Goal: Task Accomplishment & Management: Use online tool/utility

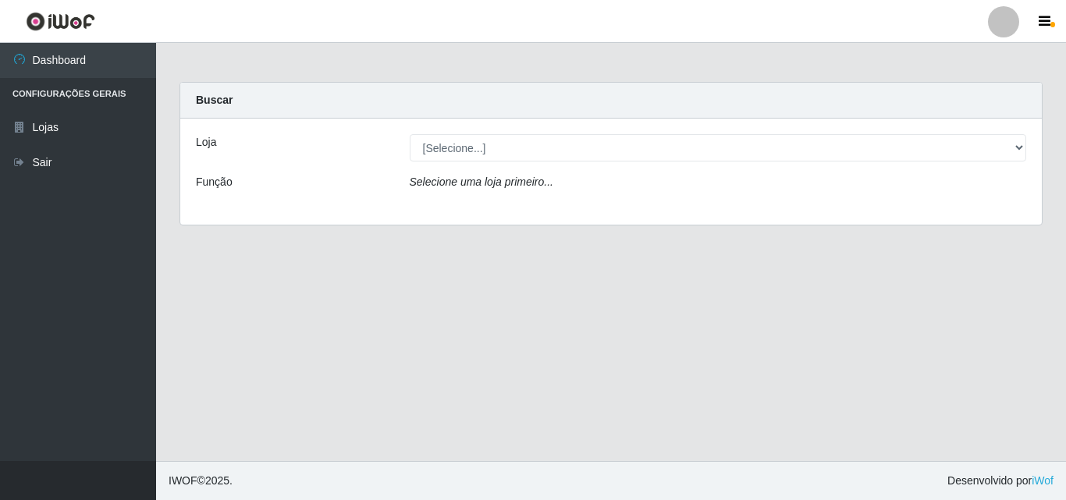
click at [586, 190] on div "Selecione uma loja primeiro..." at bounding box center [718, 185] width 640 height 23
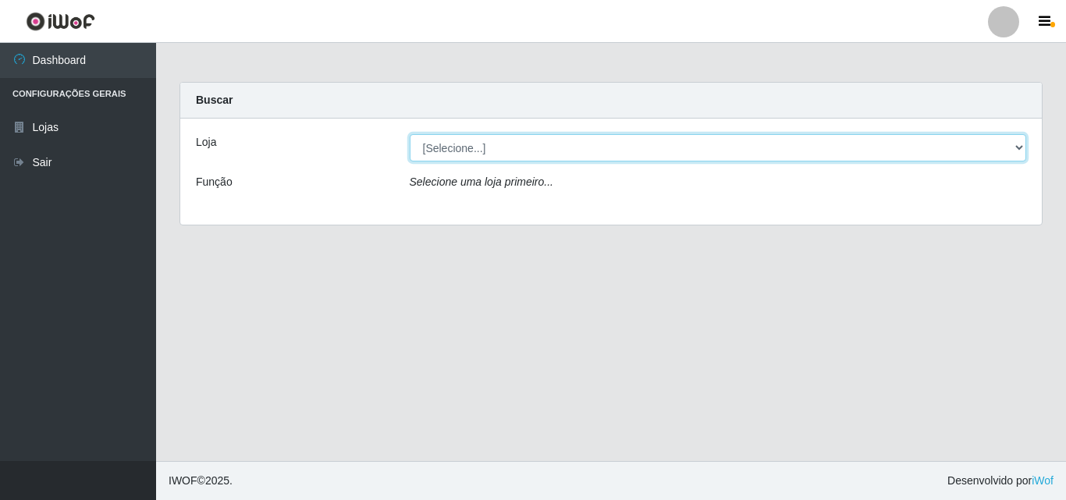
click at [592, 154] on select "[Selecione...] BomQueSó Agreste - Loja 3" at bounding box center [718, 147] width 617 height 27
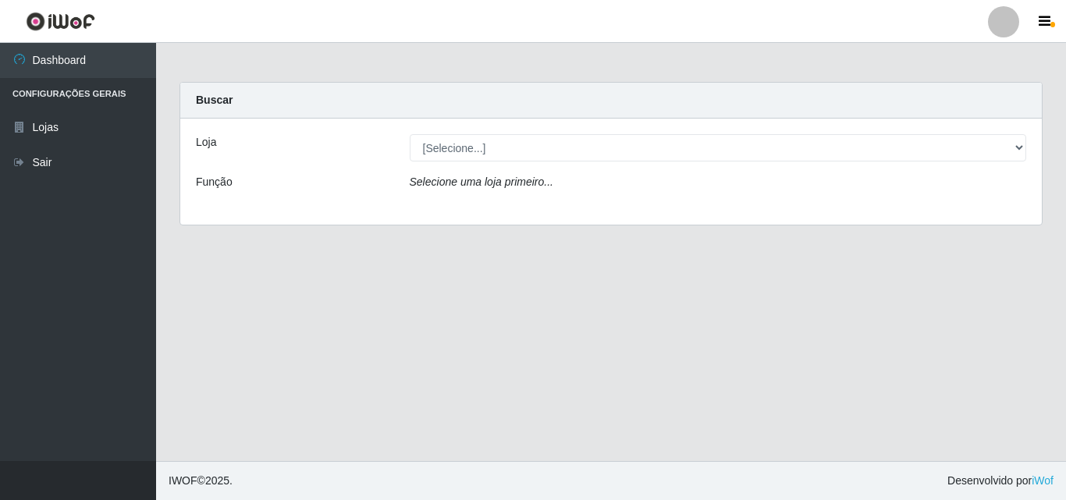
click at [580, 206] on div "Loja [Selecione...] BomQueSó Agreste - Loja 3 Função Selecione uma loja primeir…" at bounding box center [610, 172] width 861 height 106
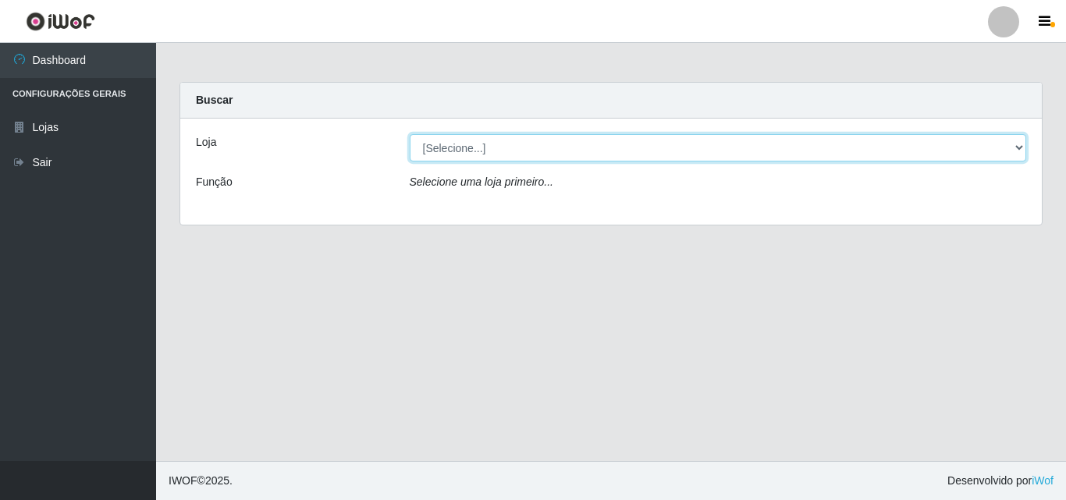
click at [494, 137] on select "[Selecione...] BomQueSó Agreste - Loja 3" at bounding box center [718, 147] width 617 height 27
select select "215"
click at [410, 134] on select "[Selecione...] BomQueSó Agreste - Loja 3" at bounding box center [718, 147] width 617 height 27
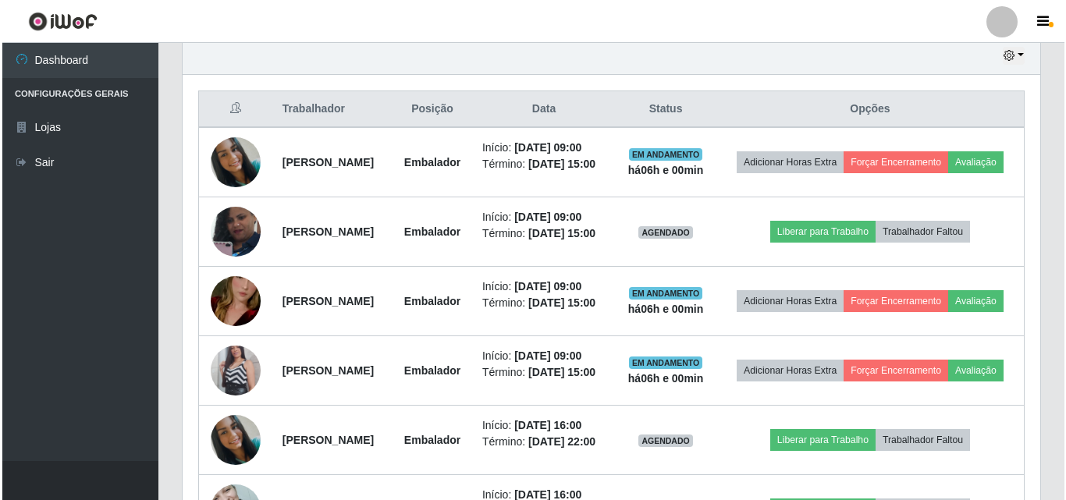
scroll to position [468, 0]
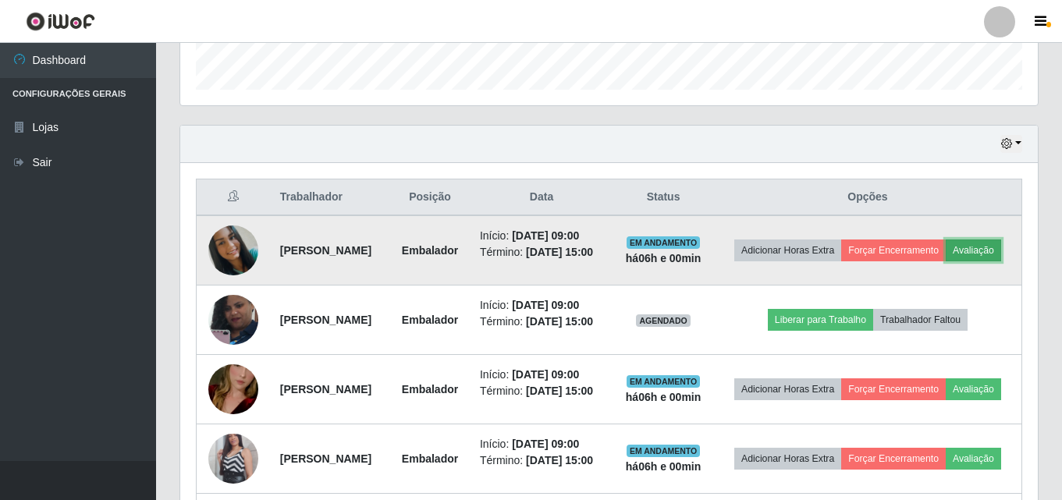
click at [945, 261] on button "Avaliação" at bounding box center [972, 250] width 55 height 22
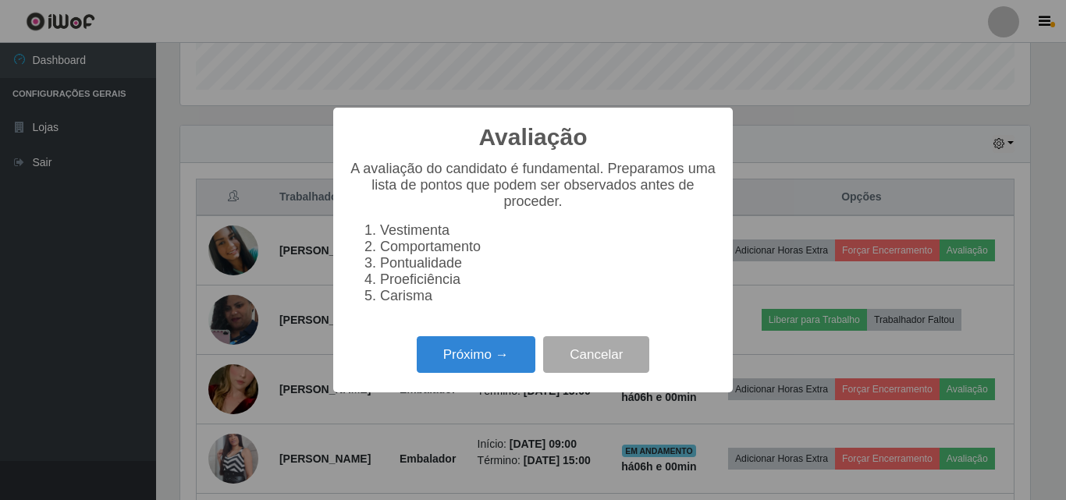
scroll to position [324, 849]
click at [498, 353] on button "Próximo →" at bounding box center [476, 354] width 119 height 37
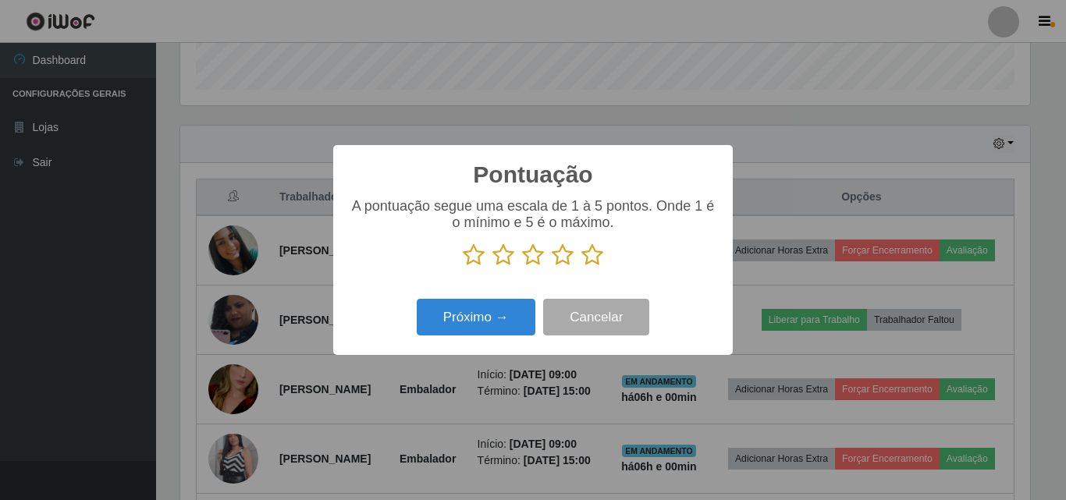
scroll to position [779693, 779167]
click at [601, 255] on icon at bounding box center [592, 254] width 22 height 23
click at [581, 267] on input "radio" at bounding box center [581, 267] width 0 height 0
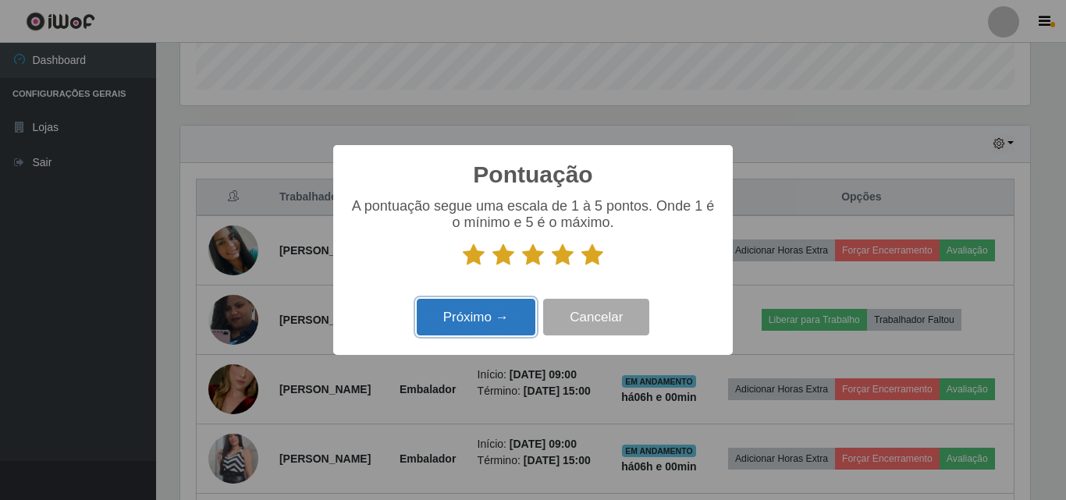
click at [477, 303] on button "Próximo →" at bounding box center [476, 317] width 119 height 37
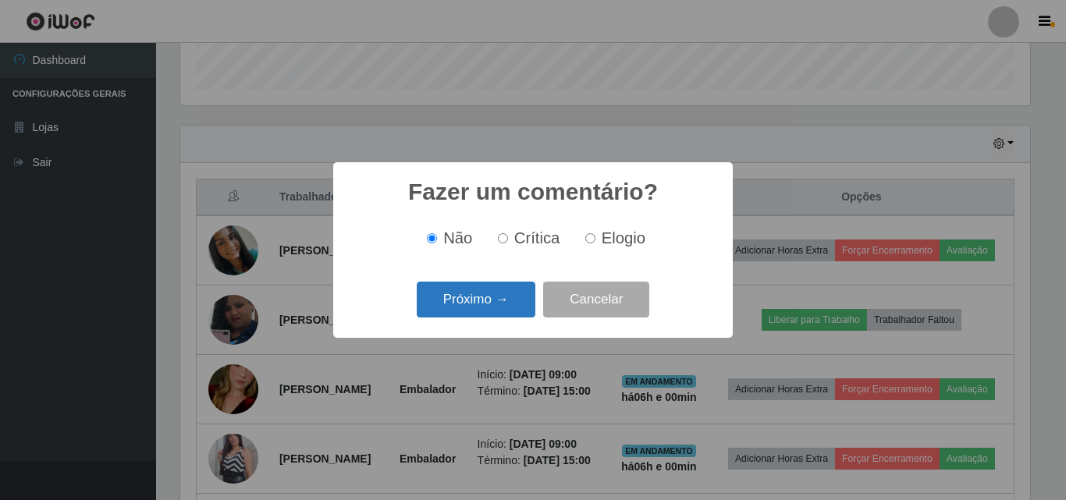
click at [473, 310] on button "Próximo →" at bounding box center [476, 300] width 119 height 37
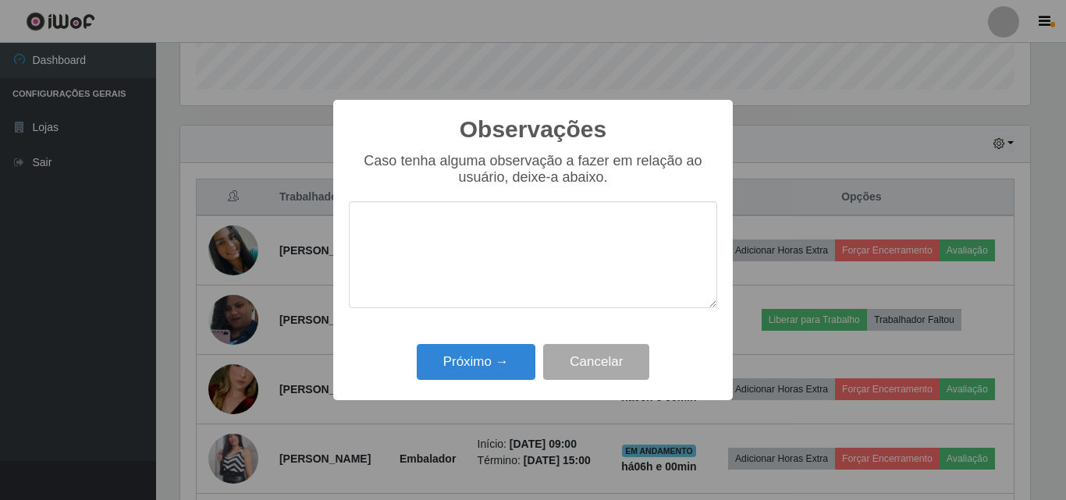
click at [497, 309] on div "Observações × Caso tenha alguma observação a fazer em relação ao usuário, deixe…" at bounding box center [532, 250] width 399 height 300
drag, startPoint x: 509, startPoint y: 361, endPoint x: 811, endPoint y: 357, distance: 302.7
click at [509, 361] on button "Próximo →" at bounding box center [476, 362] width 119 height 37
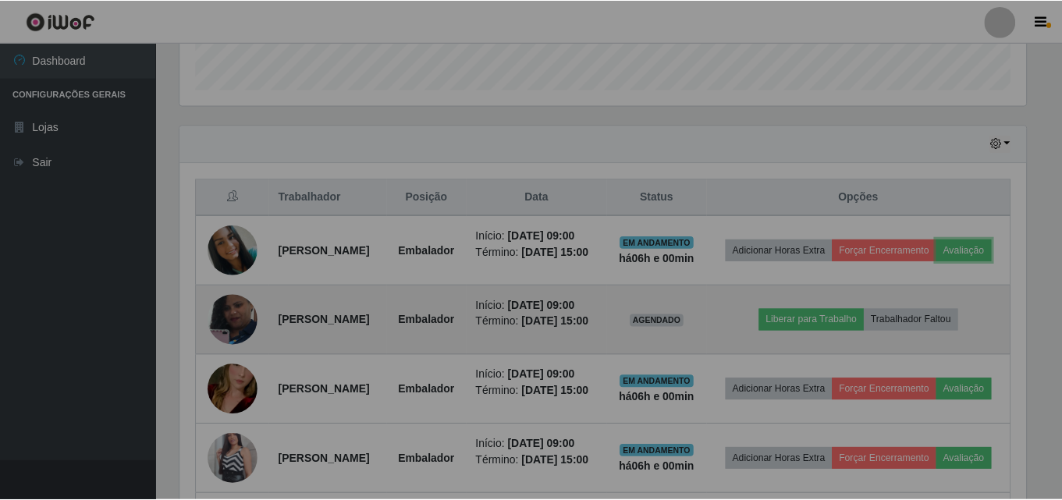
scroll to position [324, 857]
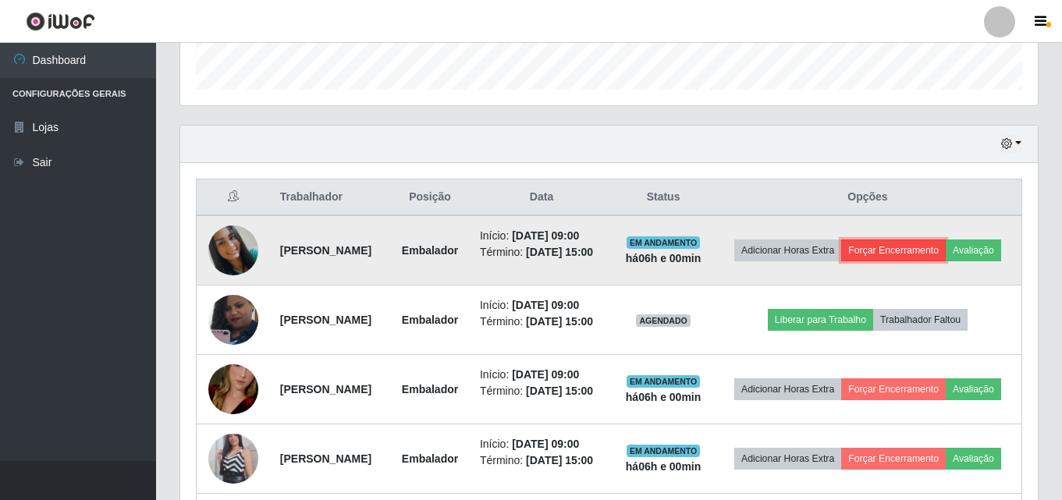
click at [925, 253] on button "Forçar Encerramento" at bounding box center [893, 250] width 105 height 22
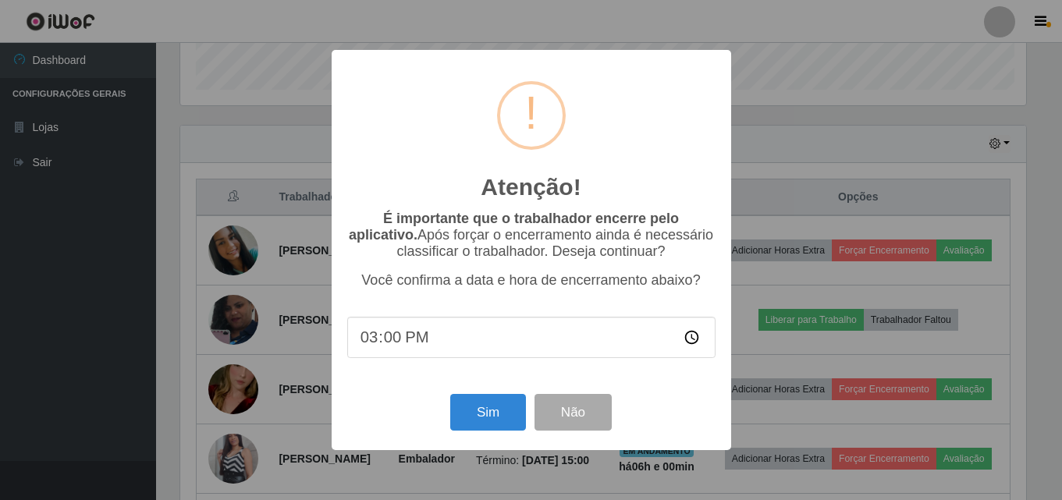
scroll to position [324, 849]
click at [483, 414] on button "Sim" at bounding box center [490, 412] width 76 height 37
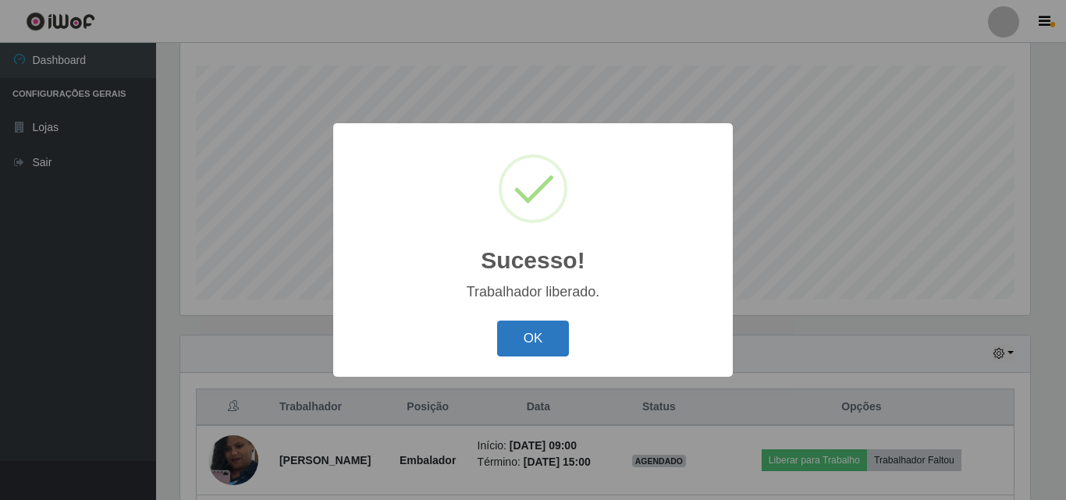
click at [525, 349] on button "OK" at bounding box center [533, 339] width 73 height 37
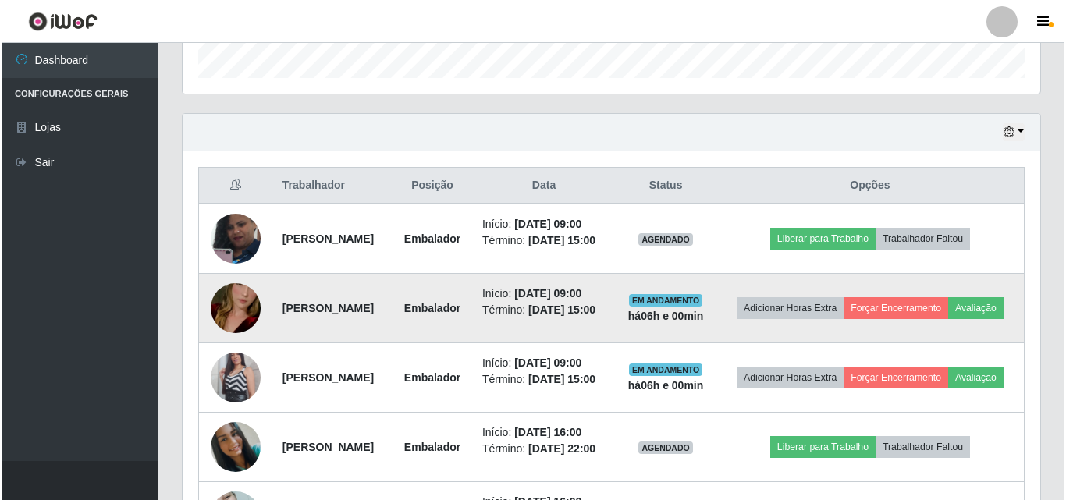
scroll to position [492, 0]
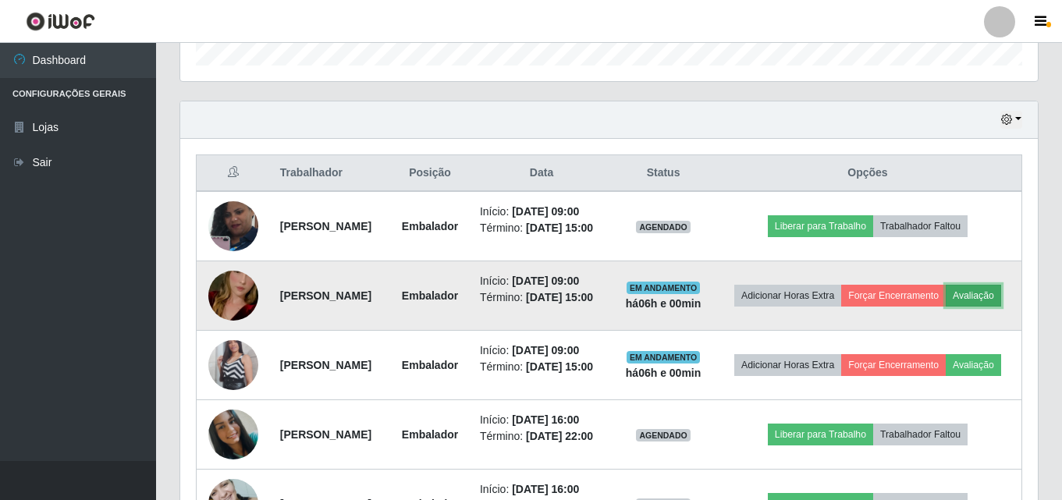
click at [945, 307] on button "Avaliação" at bounding box center [972, 296] width 55 height 22
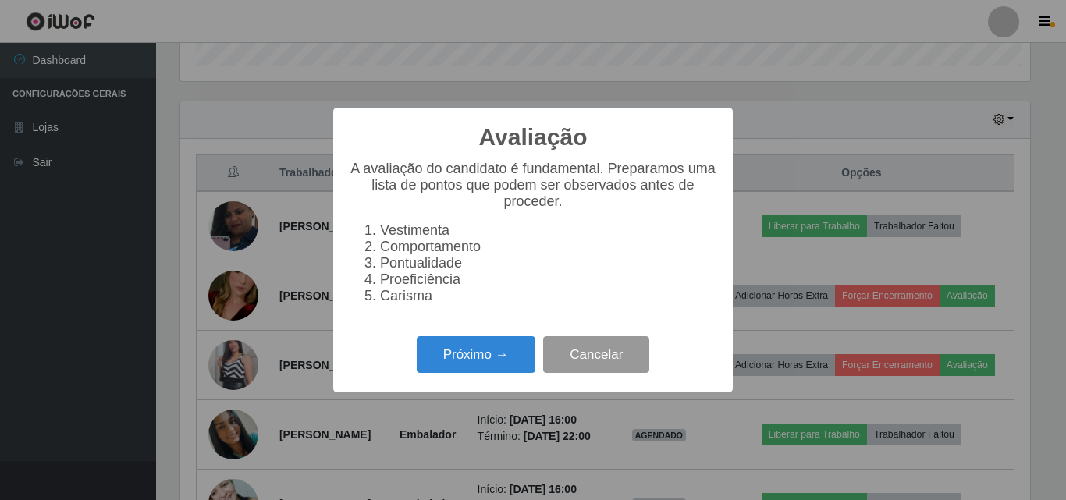
scroll to position [324, 849]
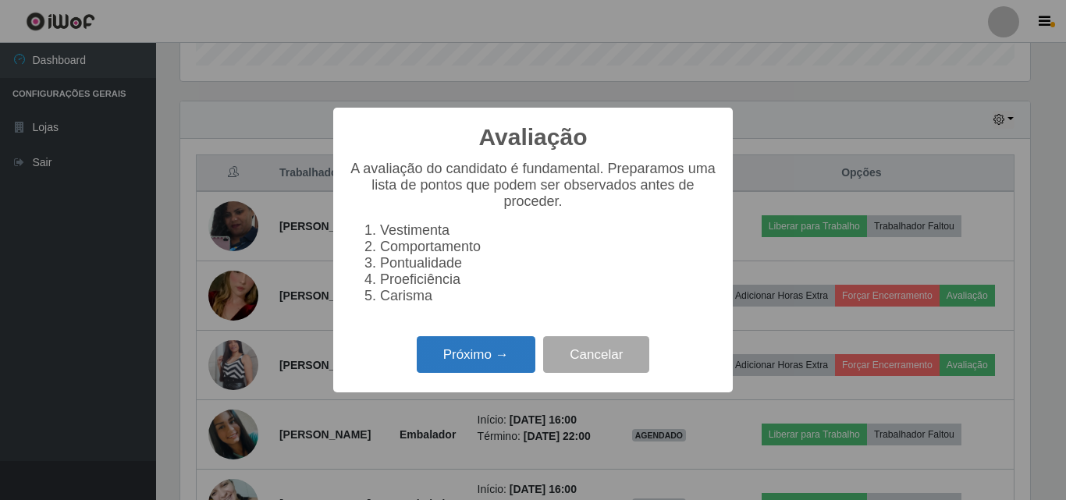
click at [468, 373] on button "Próximo →" at bounding box center [476, 354] width 119 height 37
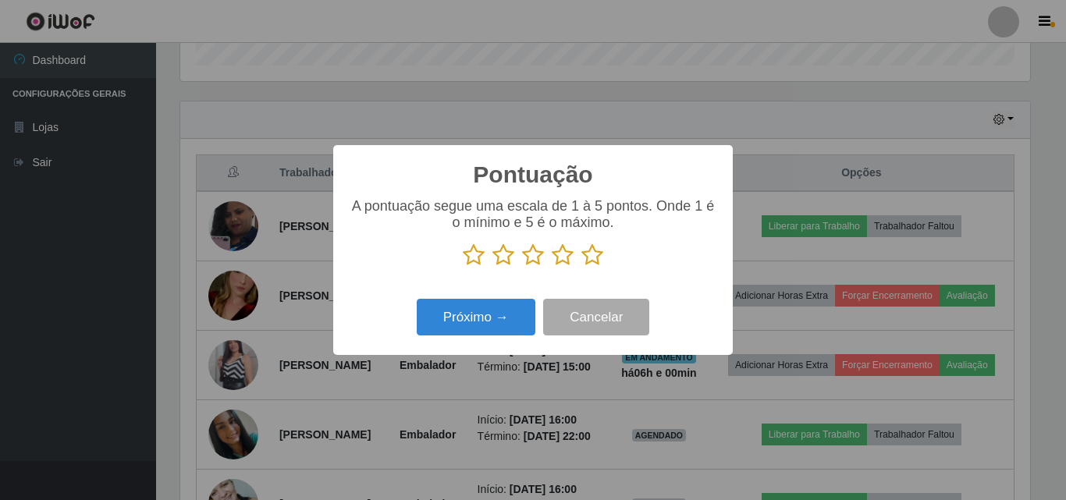
scroll to position [779693, 779167]
click at [594, 255] on icon at bounding box center [592, 254] width 22 height 23
click at [581, 267] on input "radio" at bounding box center [581, 267] width 0 height 0
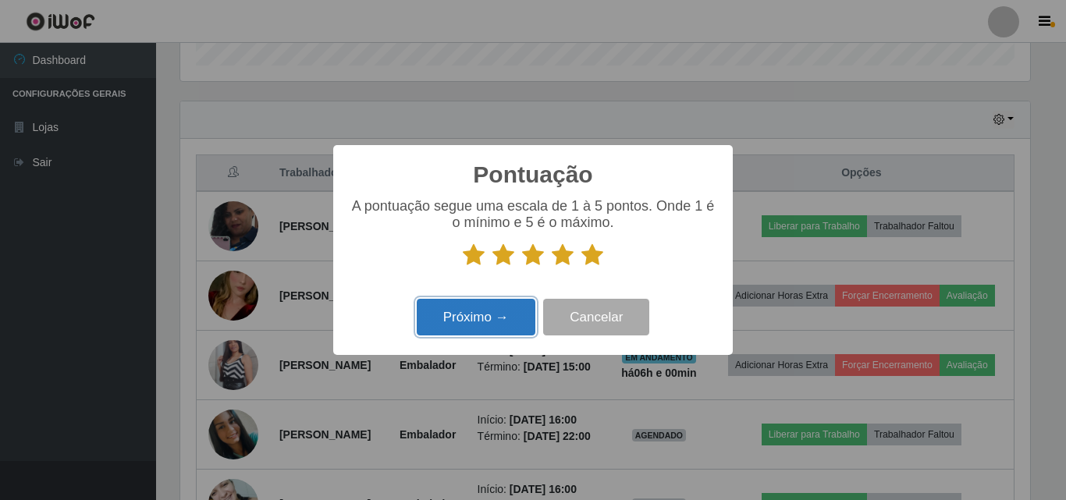
click at [456, 315] on button "Próximo →" at bounding box center [476, 317] width 119 height 37
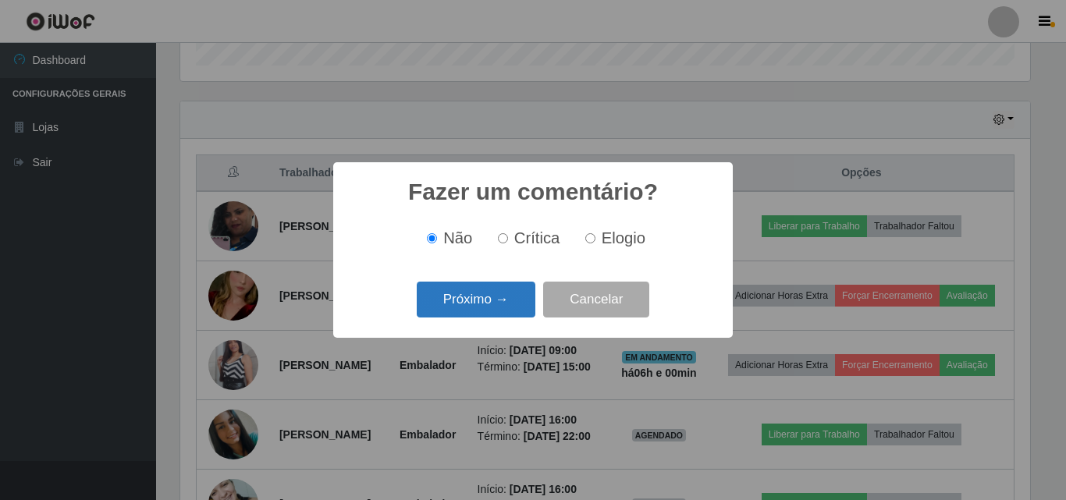
click at [460, 304] on button "Próximo →" at bounding box center [476, 300] width 119 height 37
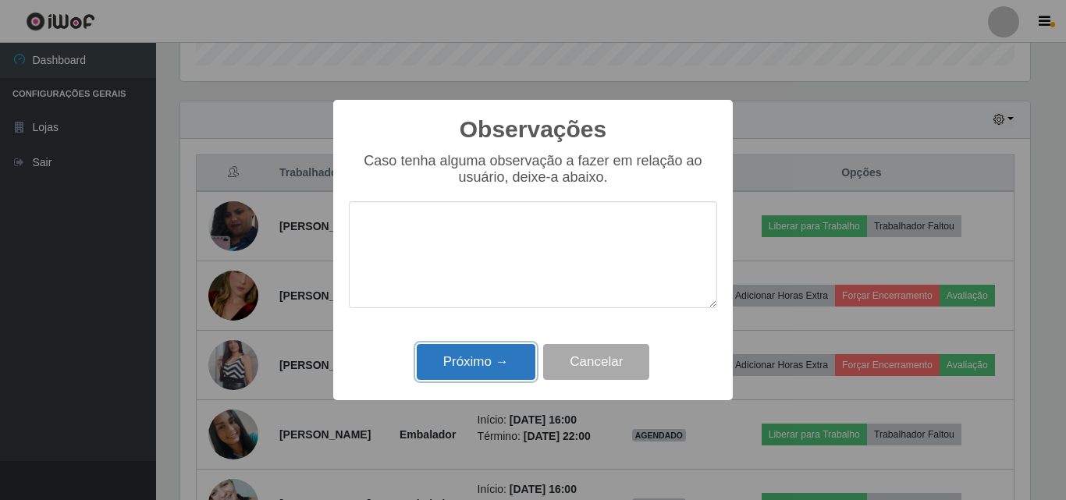
click at [514, 367] on button "Próximo →" at bounding box center [476, 362] width 119 height 37
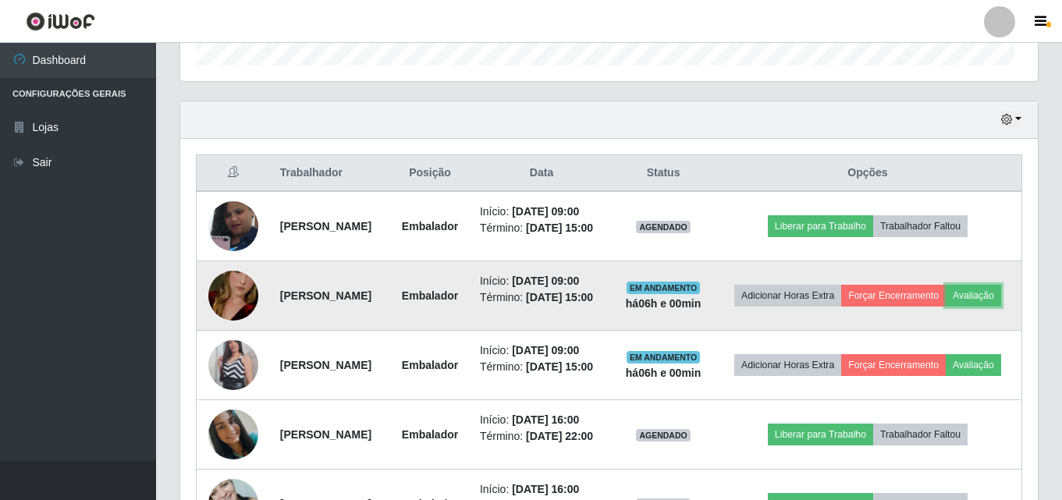
scroll to position [324, 857]
click at [945, 307] on button "Forçar Encerramento" at bounding box center [893, 296] width 105 height 22
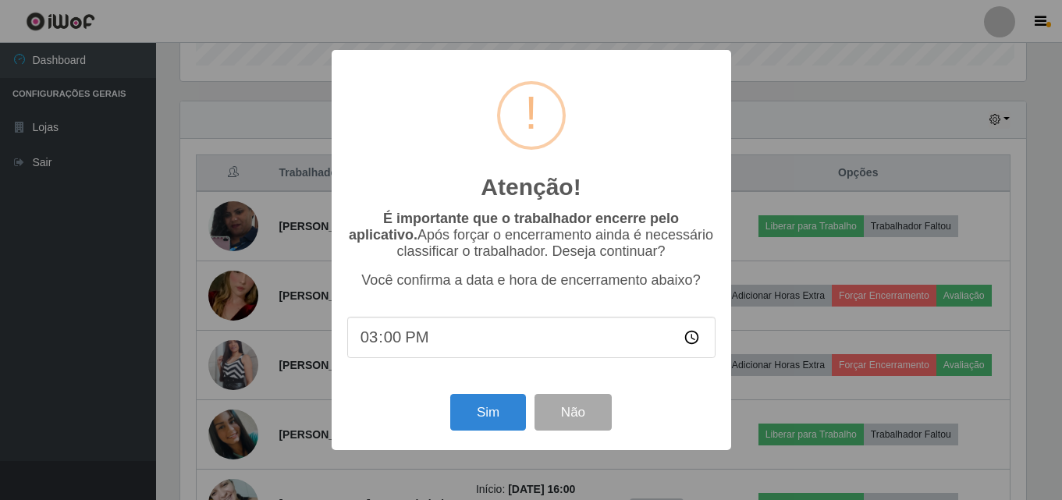
scroll to position [324, 849]
click at [481, 417] on button "Sim" at bounding box center [490, 412] width 76 height 37
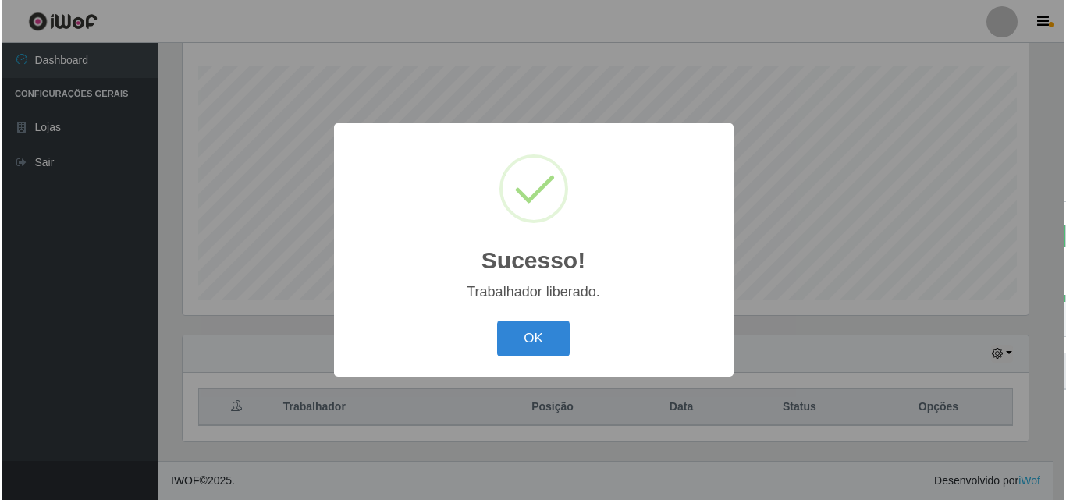
scroll to position [0, 0]
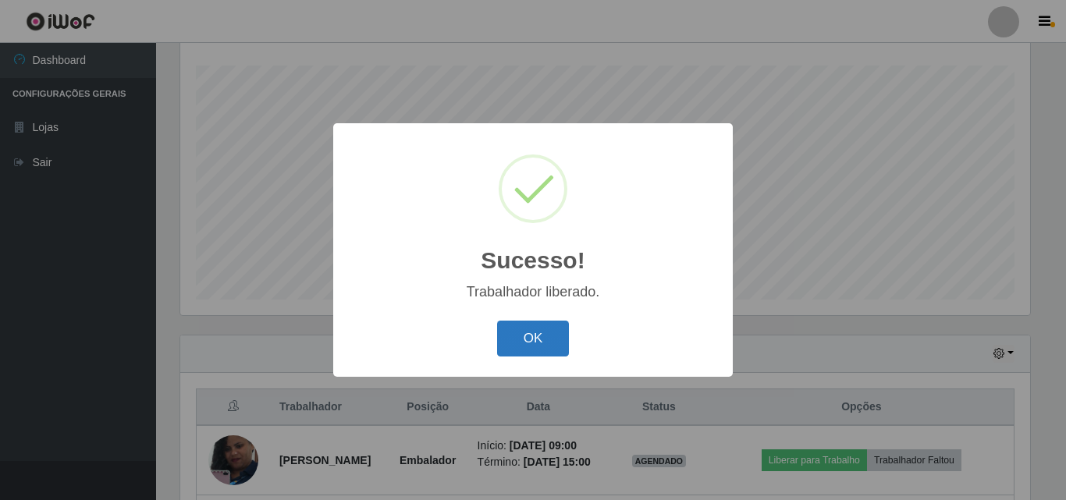
click at [544, 337] on button "OK" at bounding box center [533, 339] width 73 height 37
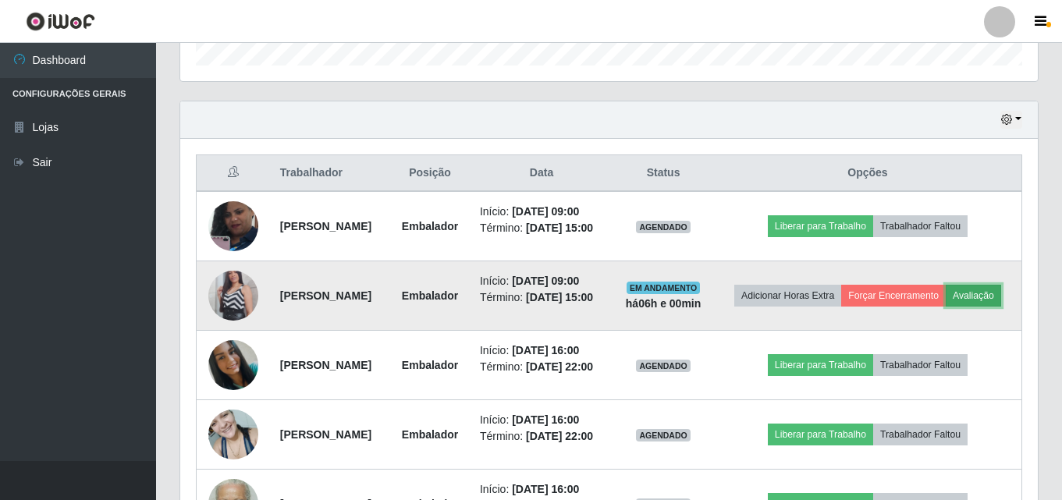
click at [945, 307] on button "Avaliação" at bounding box center [972, 296] width 55 height 22
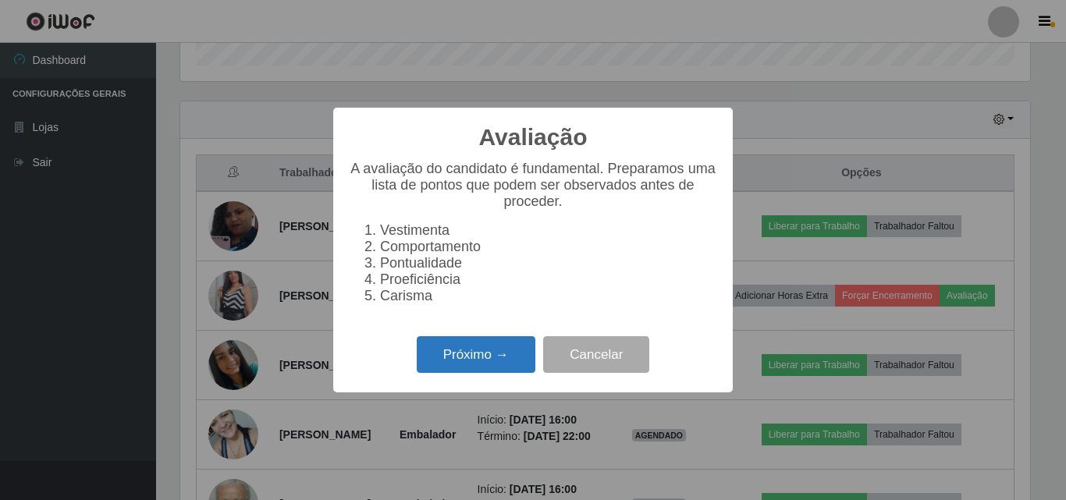
click at [501, 360] on button "Próximo →" at bounding box center [476, 354] width 119 height 37
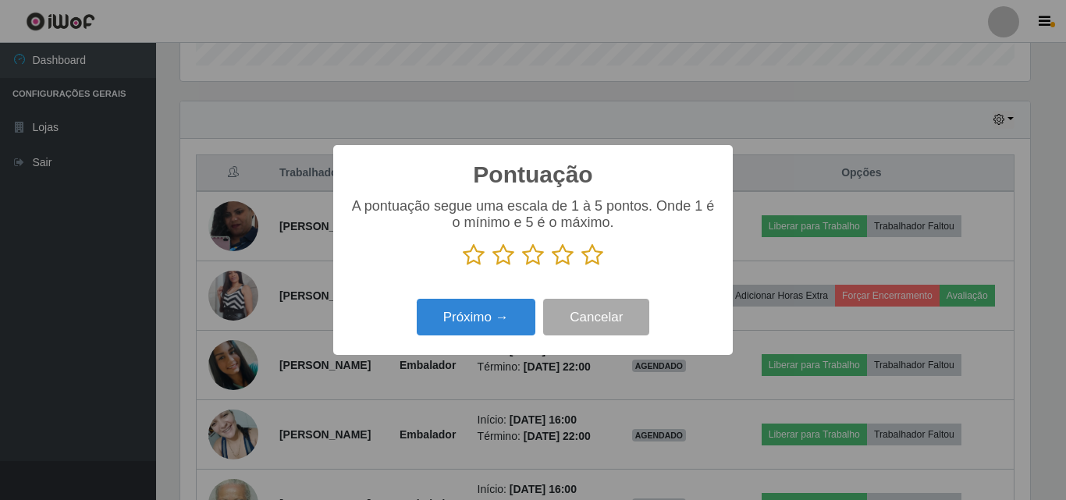
click at [596, 258] on icon at bounding box center [592, 254] width 22 height 23
click at [581, 267] on input "radio" at bounding box center [581, 267] width 0 height 0
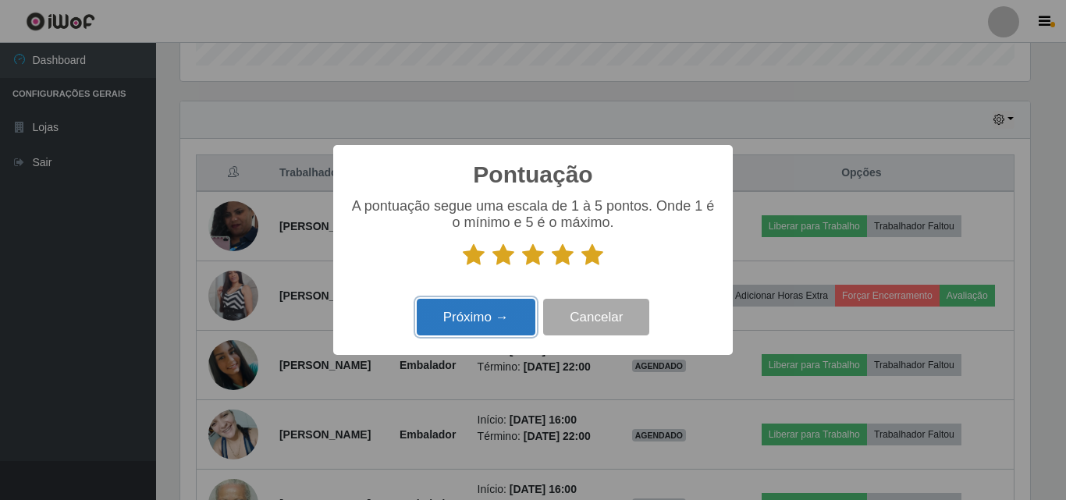
click at [499, 309] on button "Próximo →" at bounding box center [476, 317] width 119 height 37
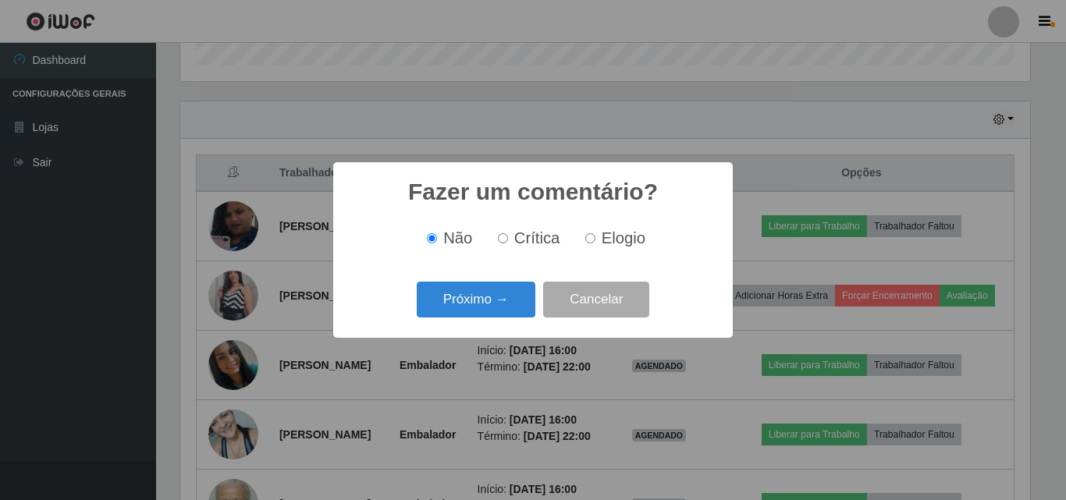
click at [499, 309] on button "Próximo →" at bounding box center [476, 300] width 119 height 37
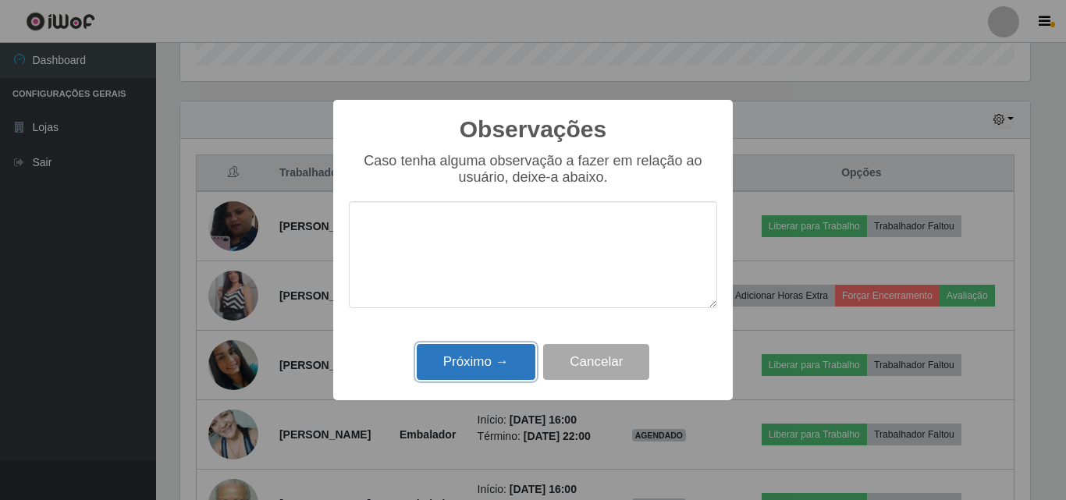
click at [519, 371] on button "Próximo →" at bounding box center [476, 362] width 119 height 37
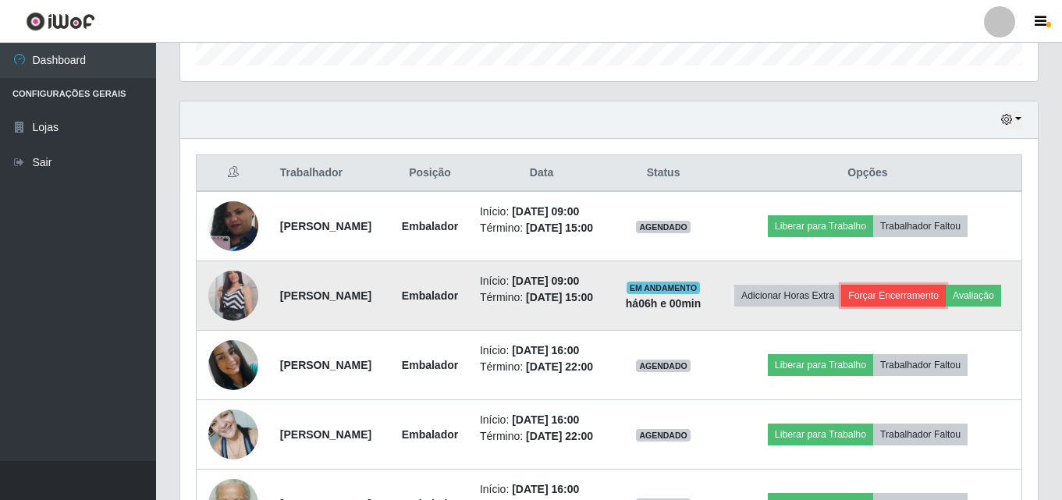
click at [912, 295] on button "Forçar Encerramento" at bounding box center [893, 296] width 105 height 22
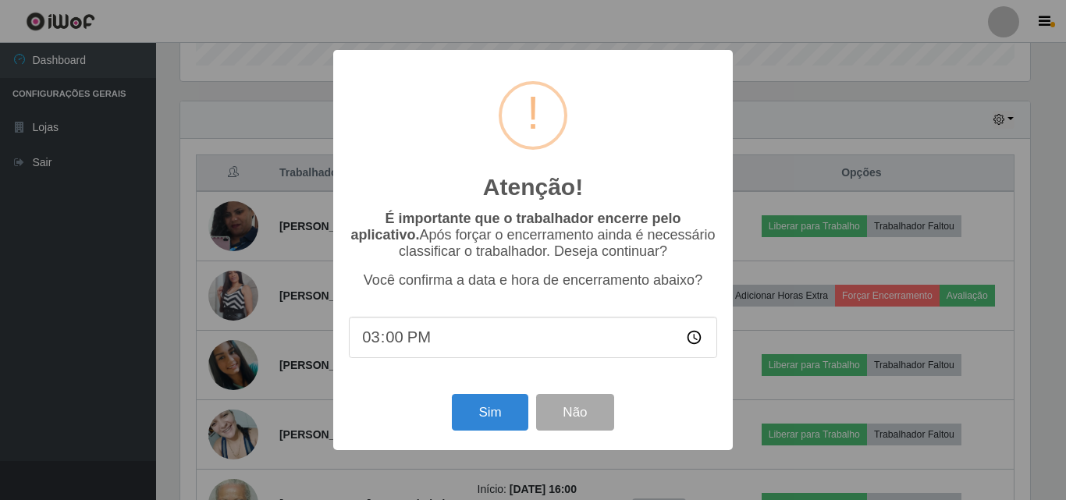
click at [517, 395] on div "Sim Não" at bounding box center [533, 412] width 368 height 44
click at [503, 407] on button "Sim" at bounding box center [490, 412] width 76 height 37
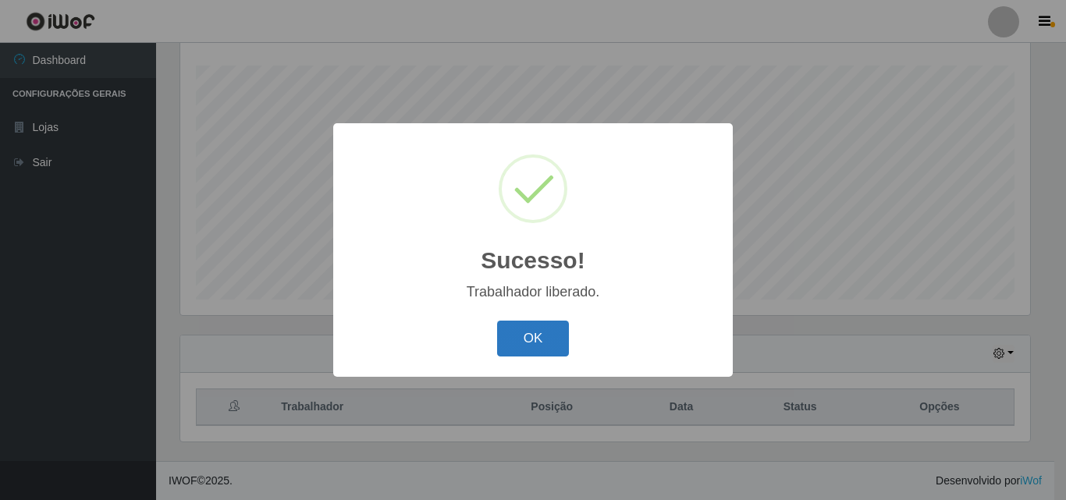
click at [527, 336] on button "OK" at bounding box center [533, 339] width 73 height 37
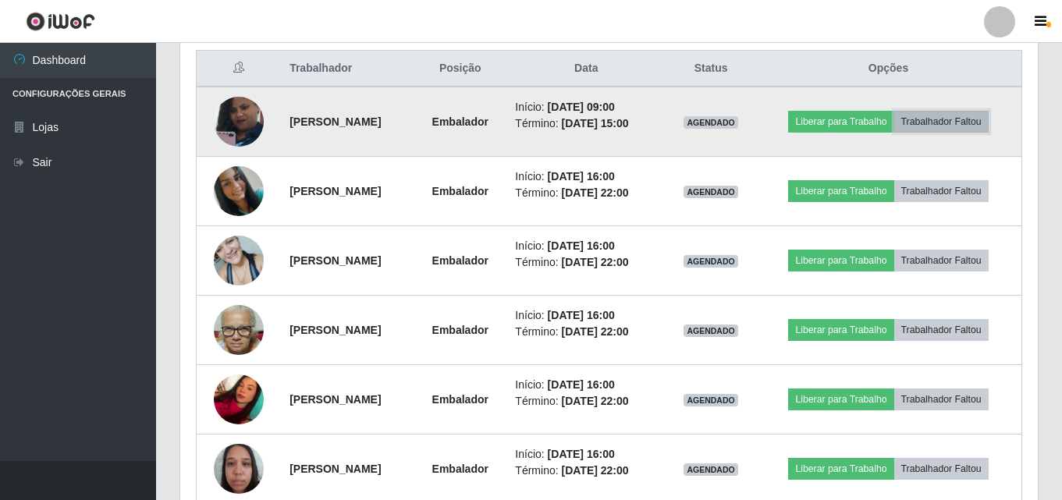
click at [974, 129] on button "Trabalhador Faltou" at bounding box center [941, 122] width 94 height 22
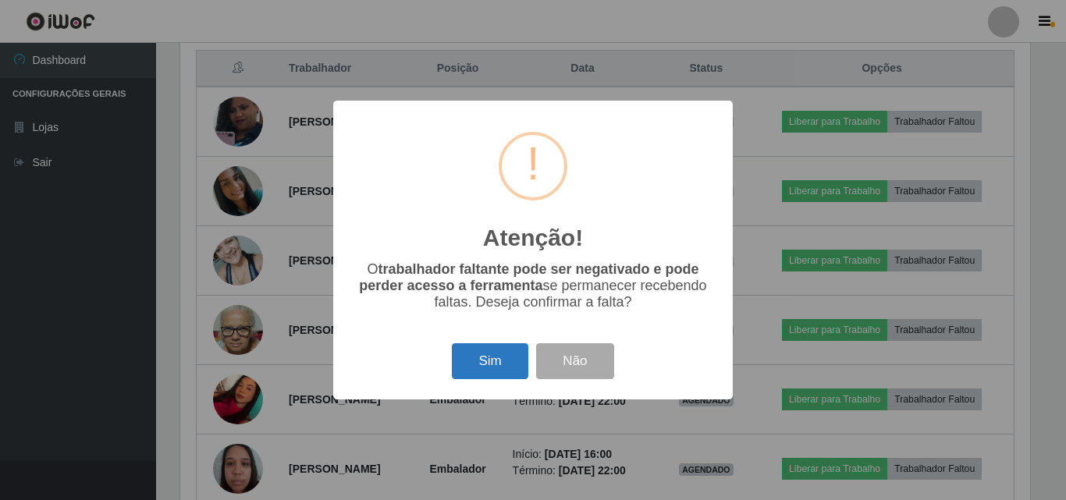
click at [509, 353] on button "Sim" at bounding box center [490, 361] width 76 height 37
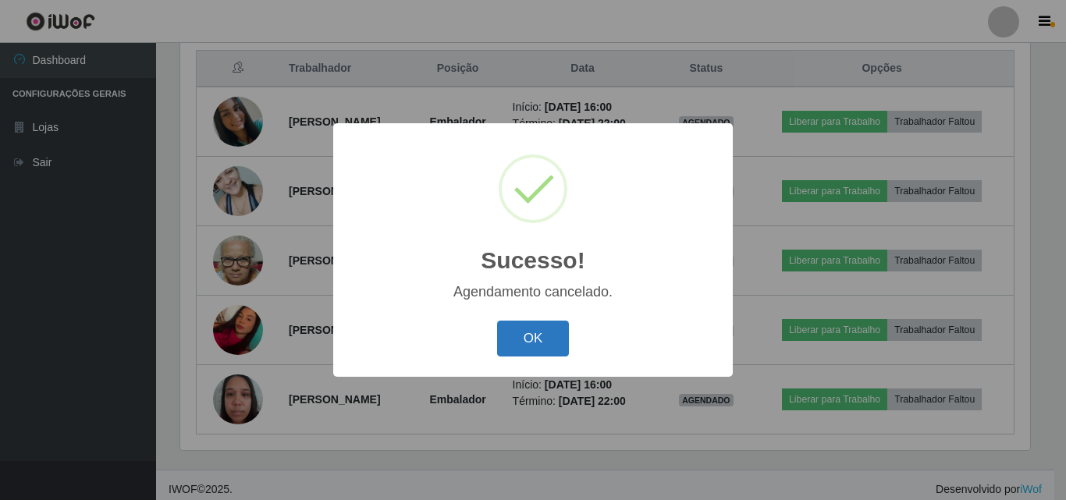
click at [537, 332] on button "OK" at bounding box center [533, 339] width 73 height 37
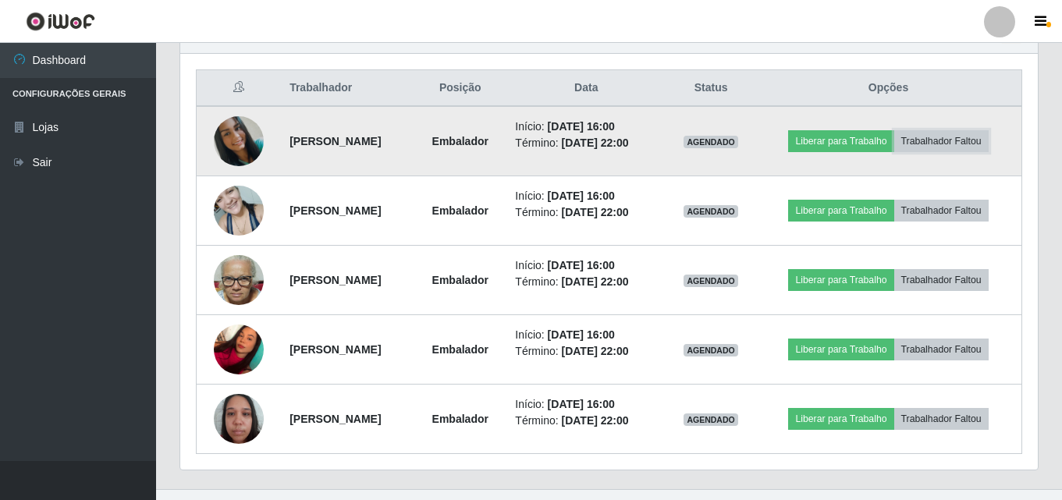
scroll to position [605, 0]
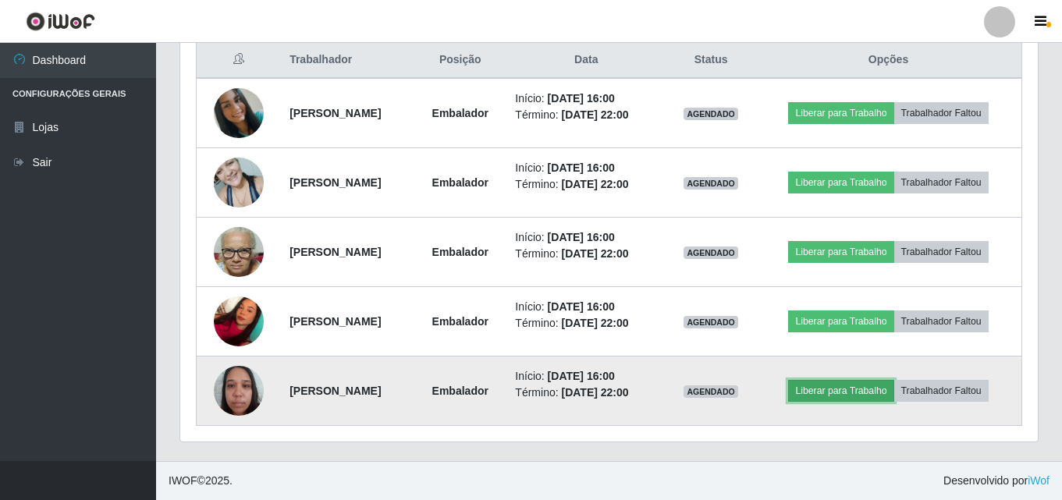
click at [846, 386] on button "Liberar para Trabalho" at bounding box center [840, 391] width 105 height 22
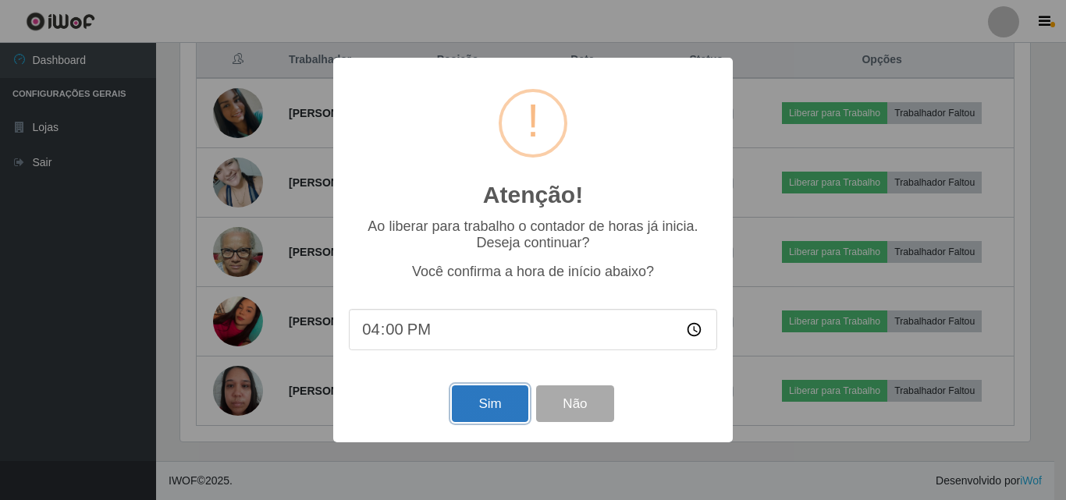
click at [463, 400] on button "Sim" at bounding box center [490, 403] width 76 height 37
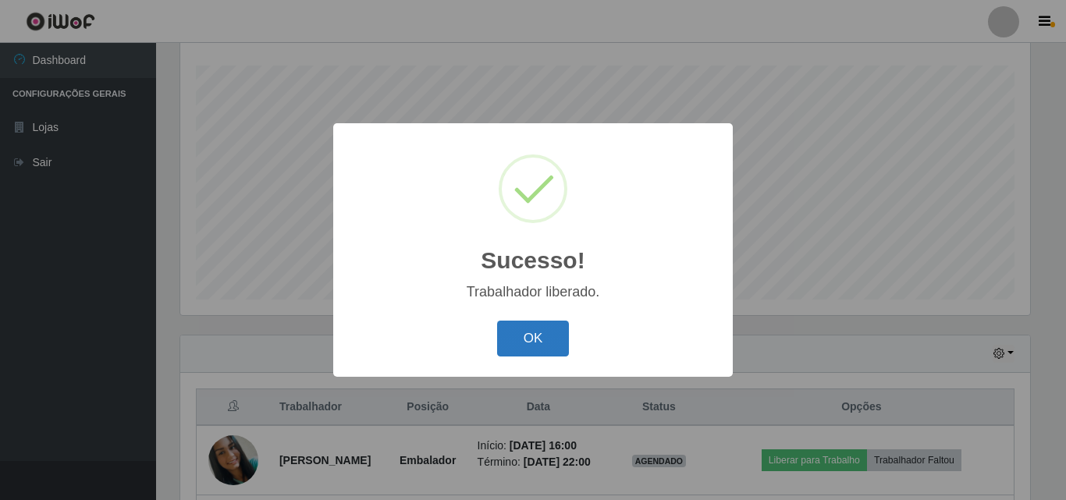
click at [560, 340] on button "OK" at bounding box center [533, 339] width 73 height 37
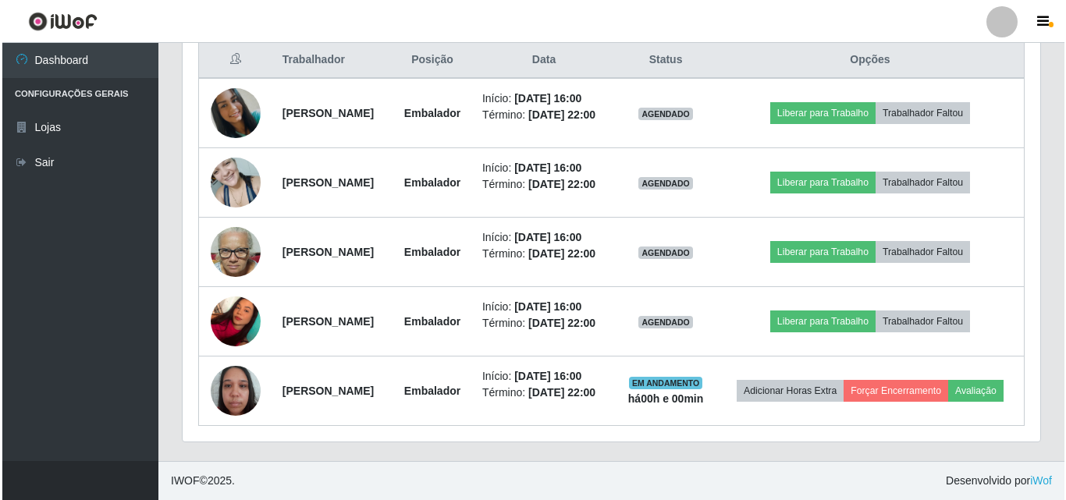
scroll to position [664, 0]
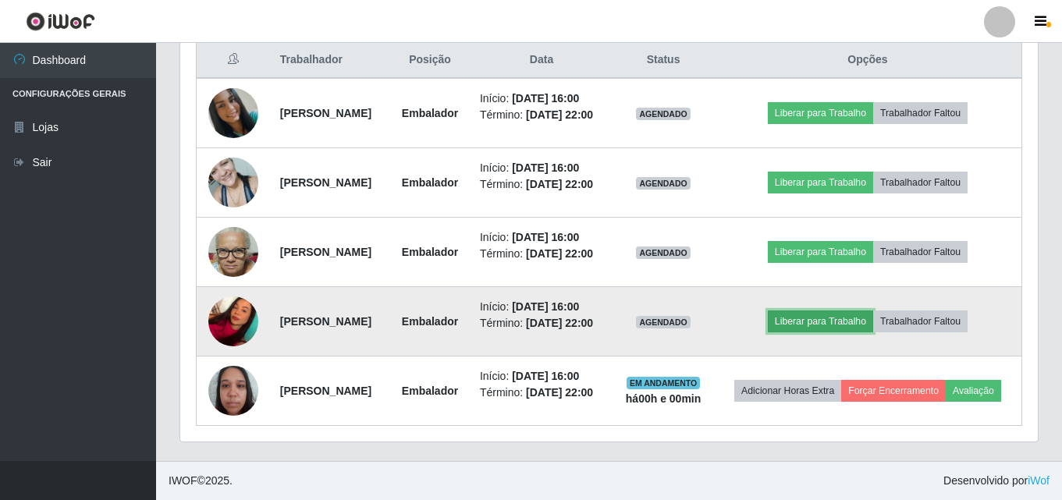
click at [828, 310] on button "Liberar para Trabalho" at bounding box center [820, 321] width 105 height 22
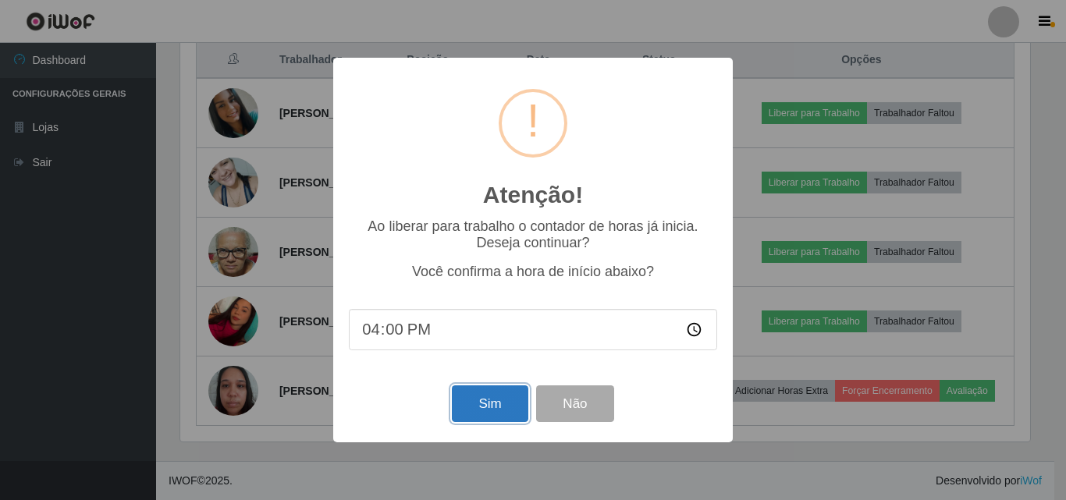
click at [491, 406] on button "Sim" at bounding box center [490, 403] width 76 height 37
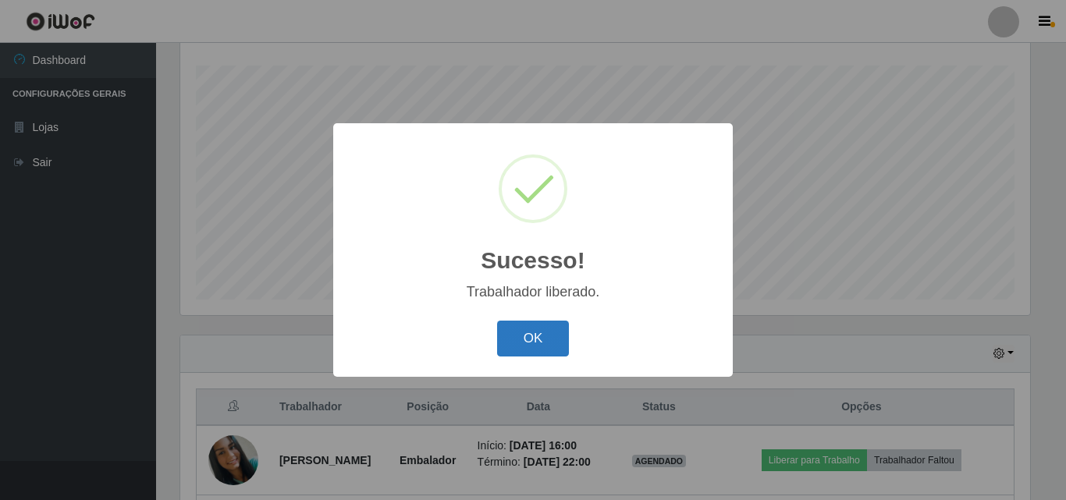
click at [549, 349] on button "OK" at bounding box center [533, 339] width 73 height 37
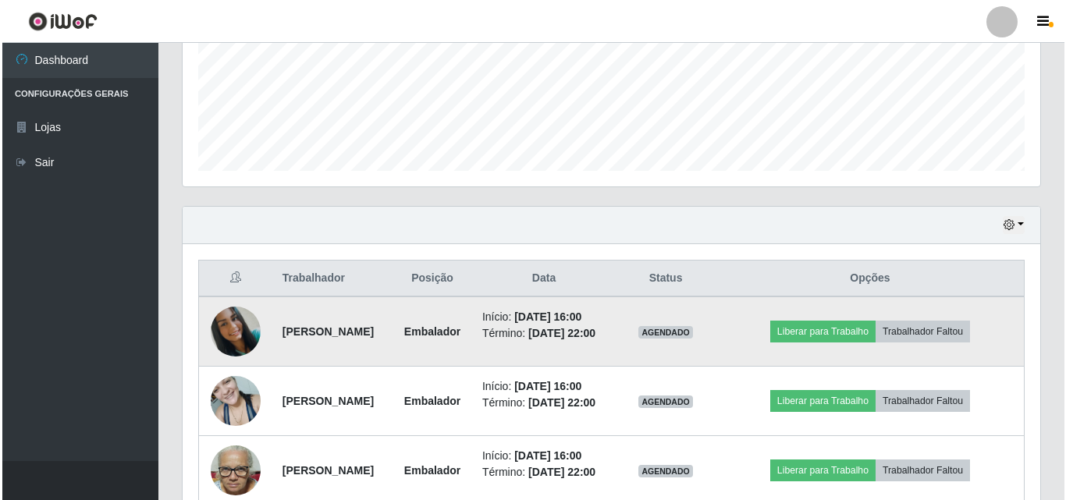
scroll to position [414, 0]
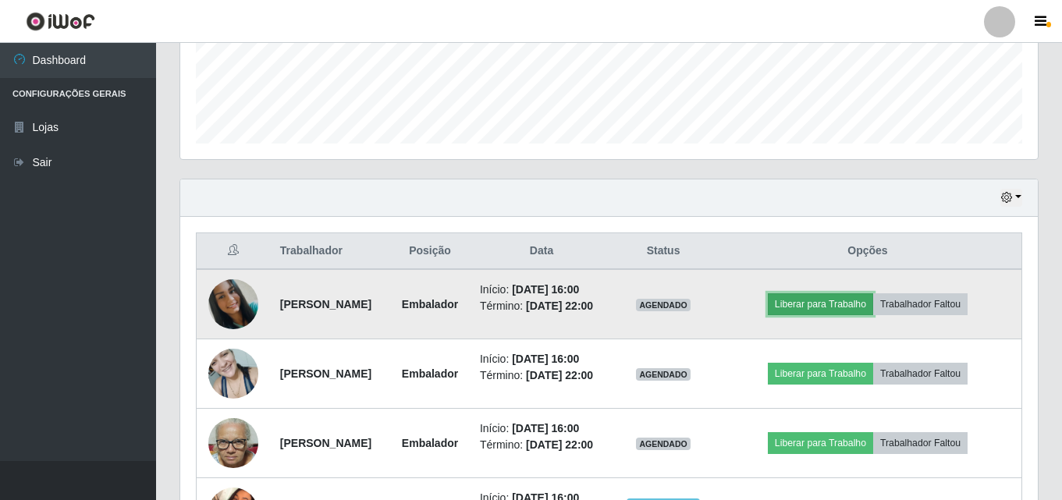
click at [829, 309] on button "Liberar para Trabalho" at bounding box center [820, 304] width 105 height 22
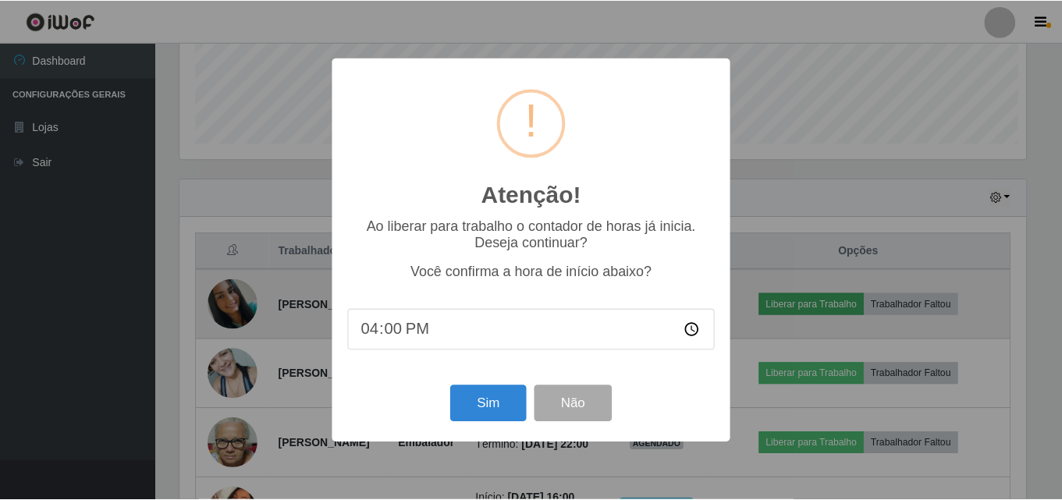
scroll to position [324, 849]
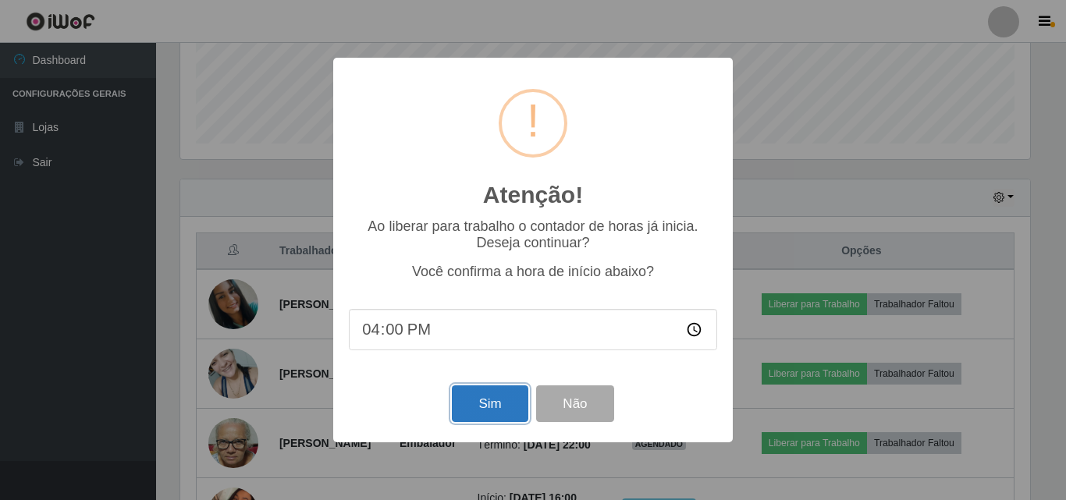
click at [472, 406] on button "Sim" at bounding box center [490, 403] width 76 height 37
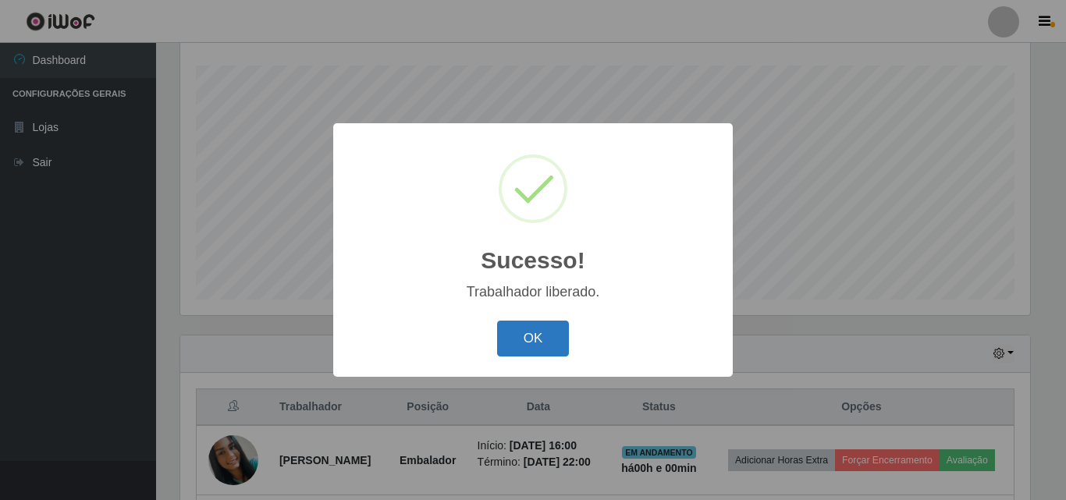
click at [527, 339] on button "OK" at bounding box center [533, 339] width 73 height 37
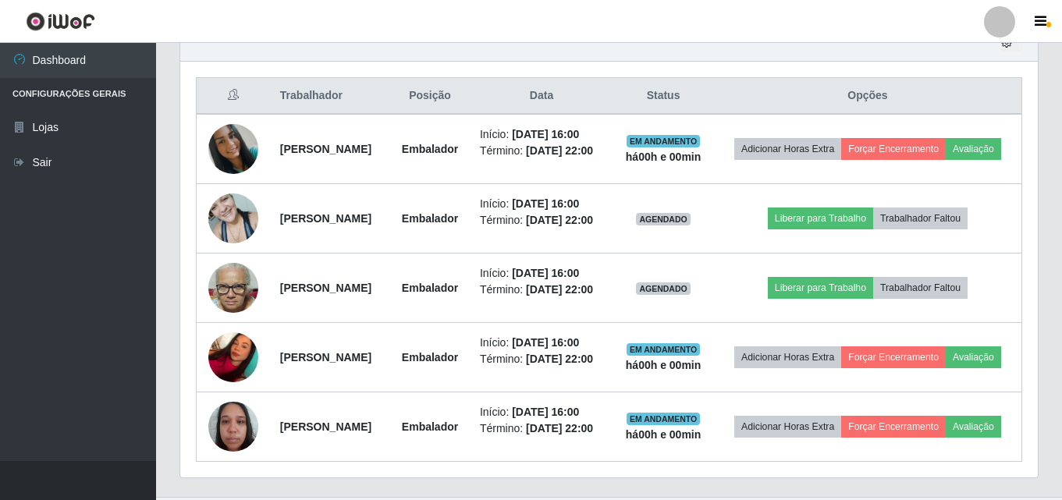
scroll to position [570, 0]
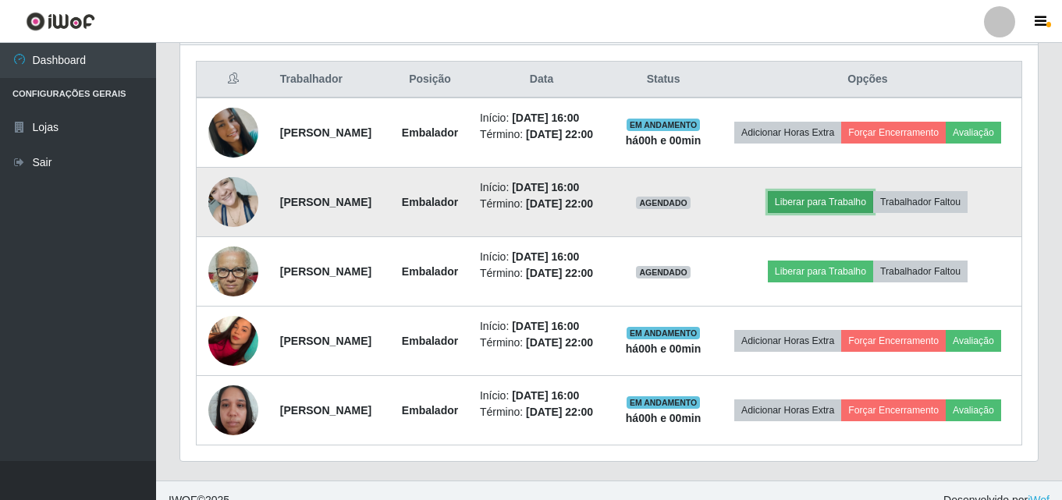
click at [847, 213] on button "Liberar para Trabalho" at bounding box center [820, 202] width 105 height 22
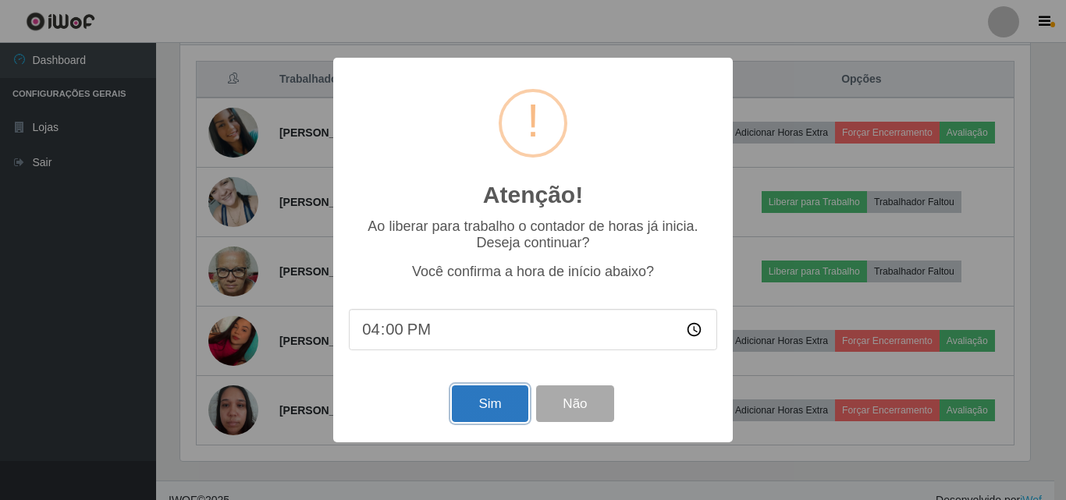
click at [487, 409] on button "Sim" at bounding box center [490, 403] width 76 height 37
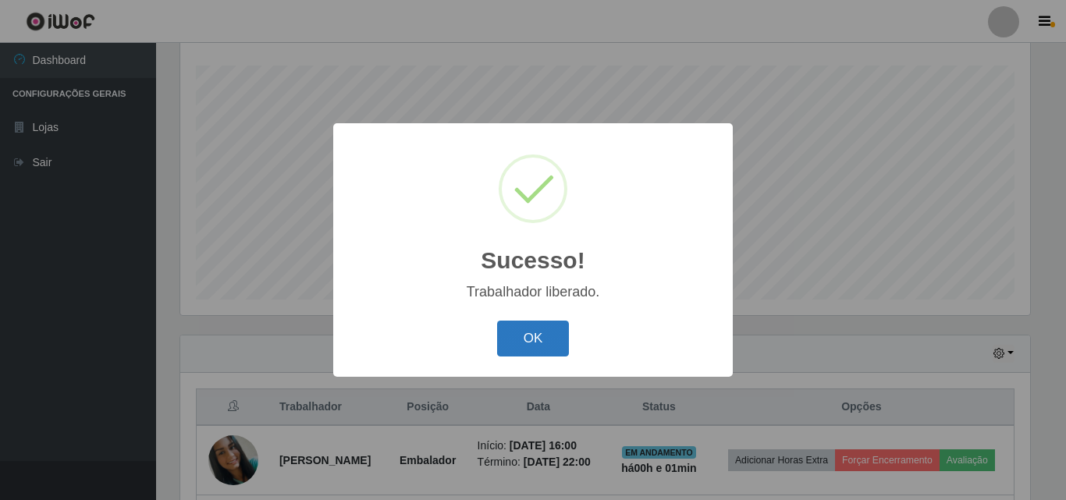
click at [537, 336] on button "OK" at bounding box center [533, 339] width 73 height 37
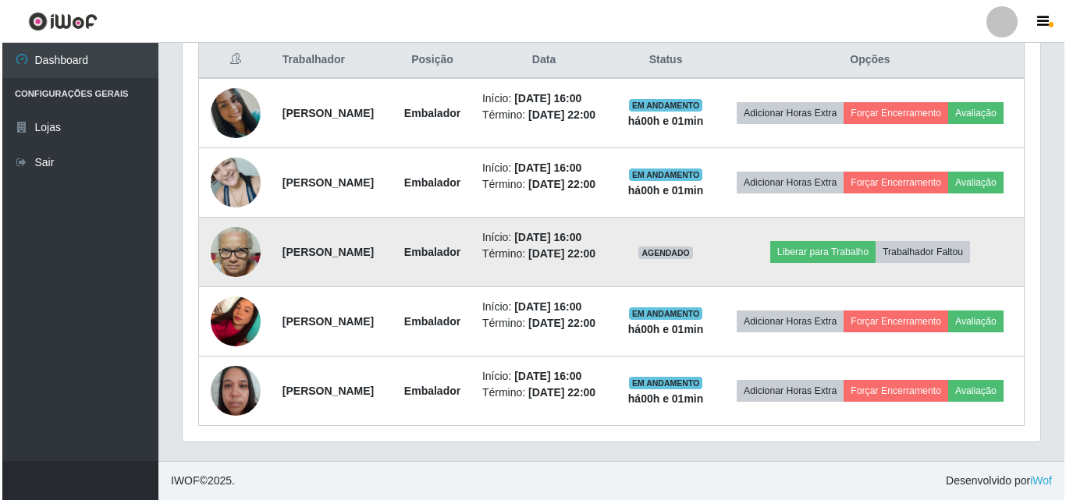
scroll to position [664, 0]
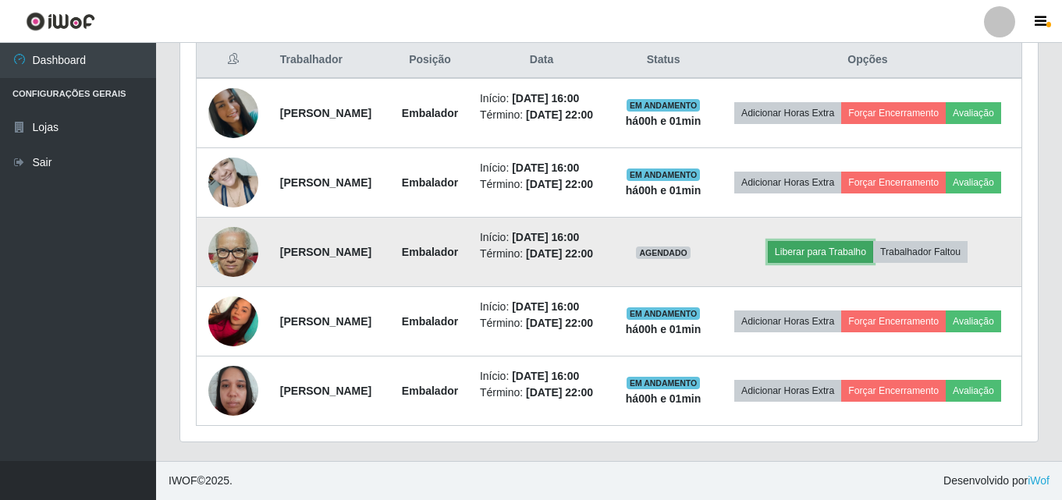
click at [842, 241] on button "Liberar para Trabalho" at bounding box center [820, 252] width 105 height 22
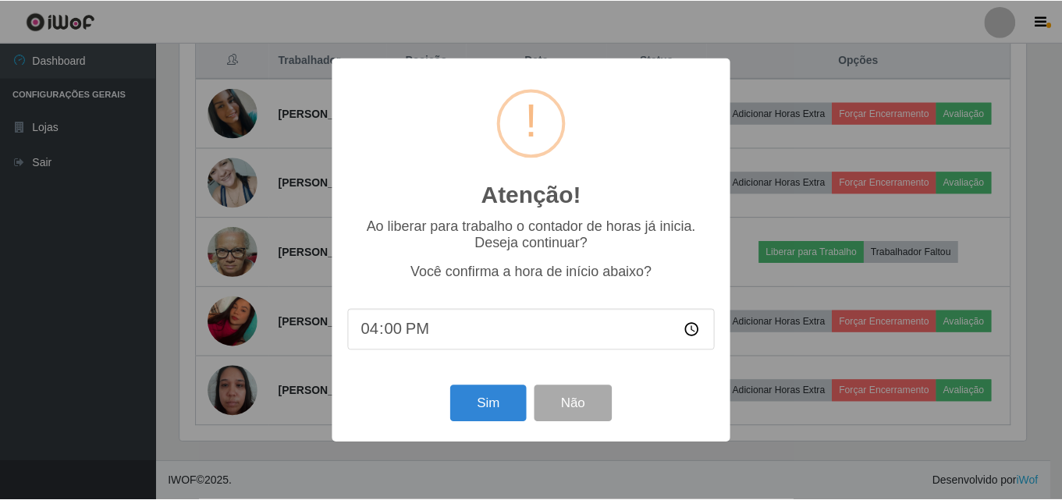
scroll to position [324, 849]
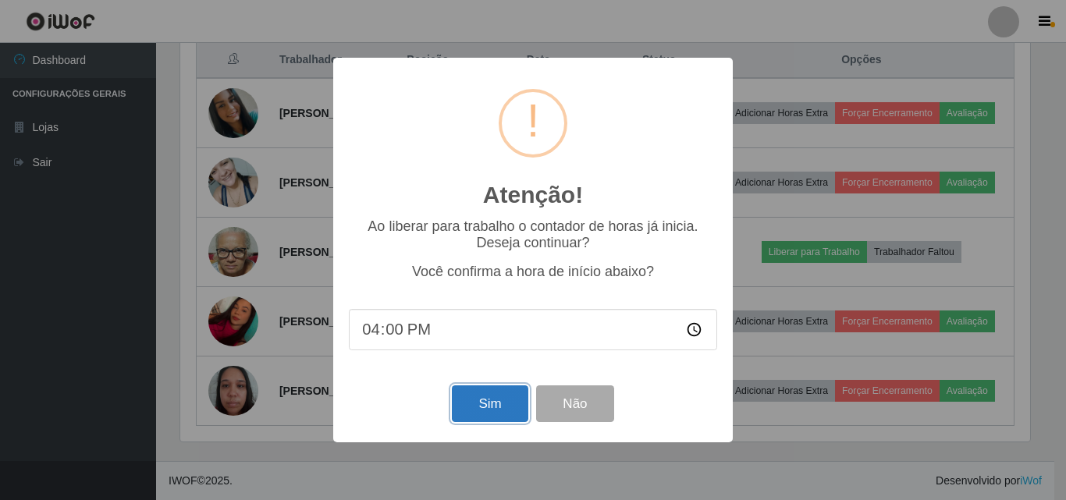
click at [484, 413] on button "Sim" at bounding box center [490, 403] width 76 height 37
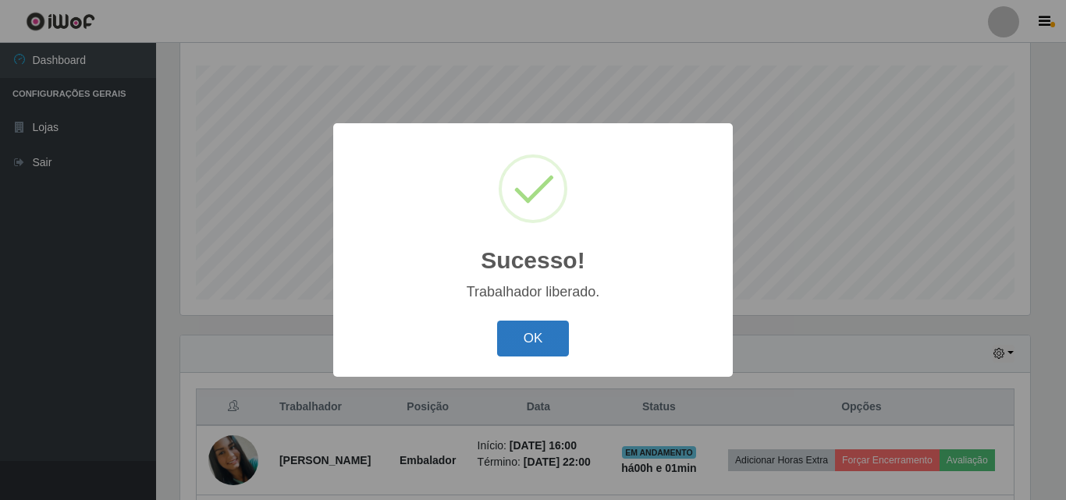
click at [511, 346] on button "OK" at bounding box center [533, 339] width 73 height 37
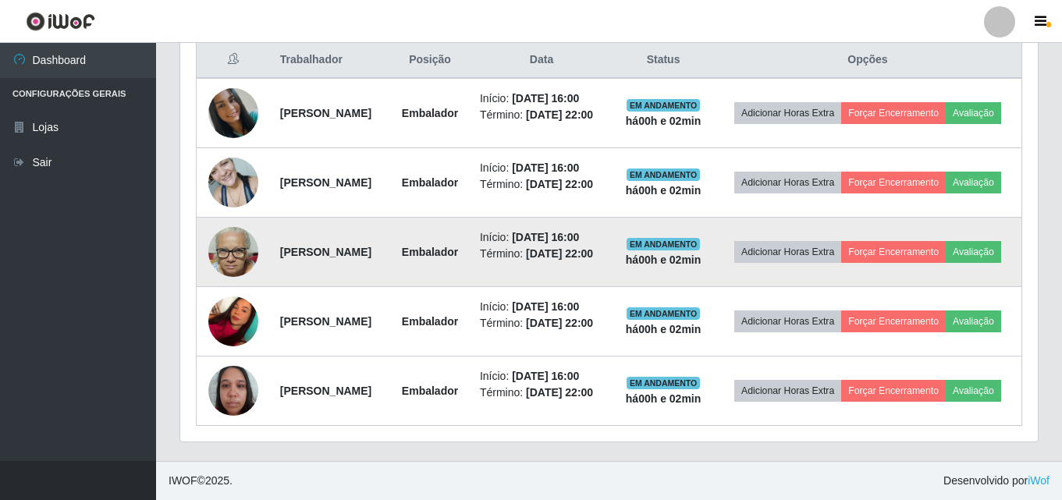
scroll to position [586, 0]
